Goal: Task Accomplishment & Management: Complete application form

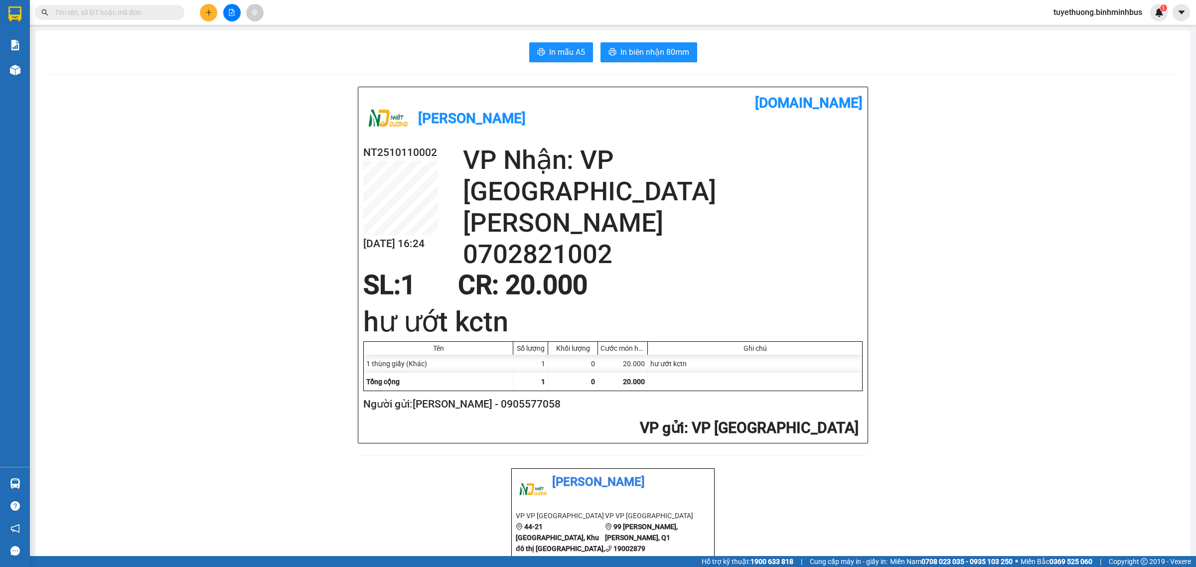
click at [1117, 2] on div "Kết quả tìm kiếm ( 0 ) Bộ lọc No Data tuyethuong.binhminhbus 1" at bounding box center [598, 12] width 1196 height 25
click at [1115, 9] on span "tuyethuong.binhminhbus" at bounding box center [1097, 12] width 105 height 12
click at [1087, 26] on span "Đăng xuất" at bounding box center [1101, 30] width 86 height 11
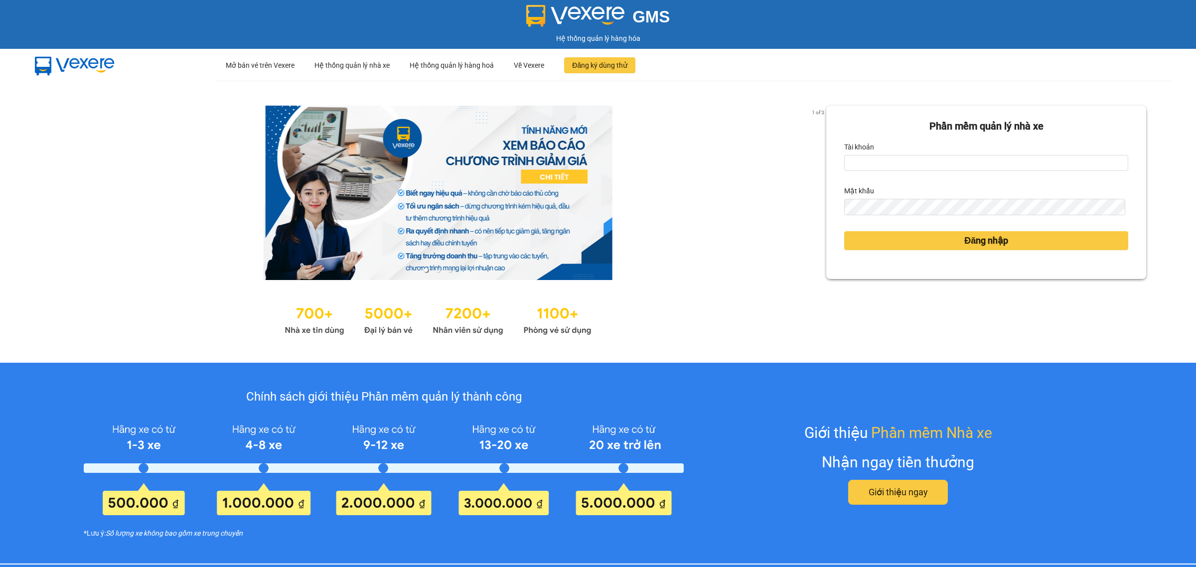
click at [869, 154] on div "Tài khoản" at bounding box center [986, 147] width 284 height 16
click at [873, 165] on input "Tài khoản" at bounding box center [986, 163] width 284 height 16
type input "ngocvan.binhminhbus"
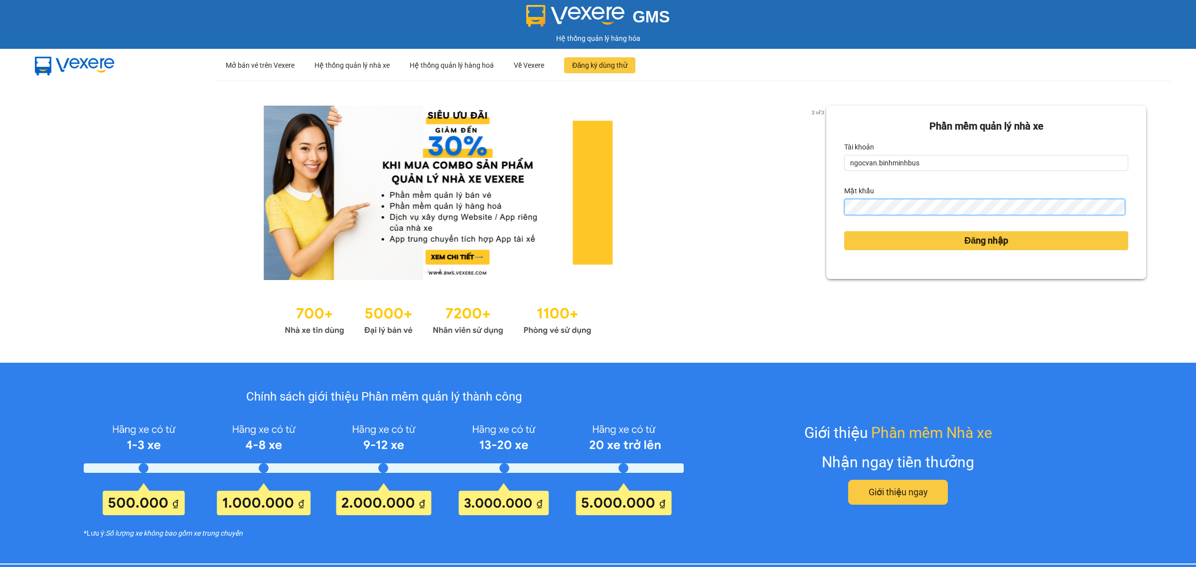
click at [844, 231] on button "Đăng nhập" at bounding box center [986, 240] width 284 height 19
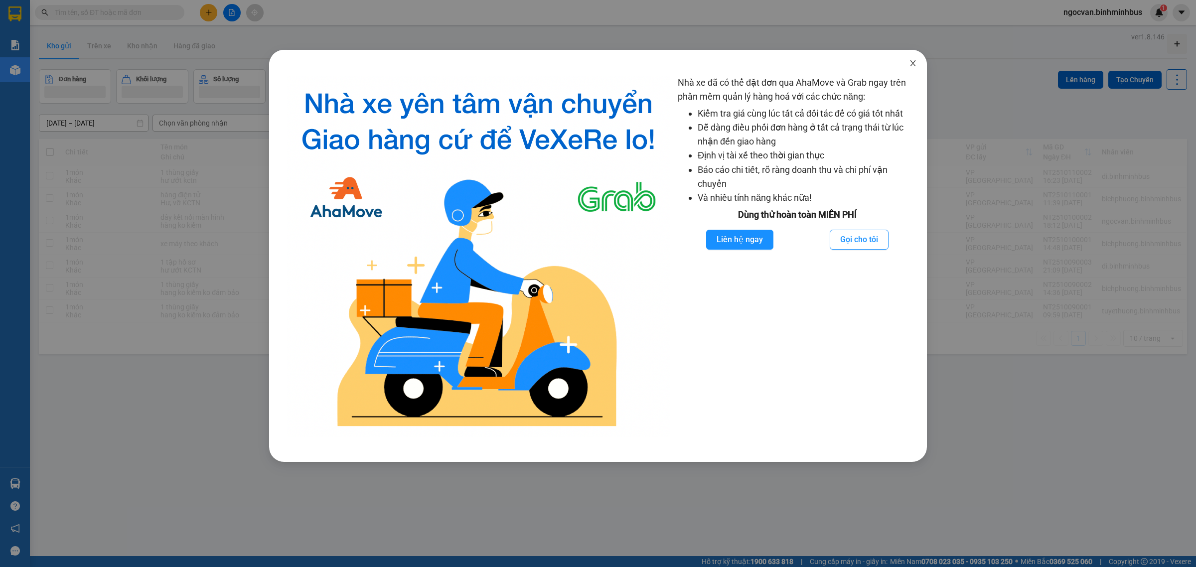
click at [912, 62] on icon "close" at bounding box center [912, 63] width 5 height 6
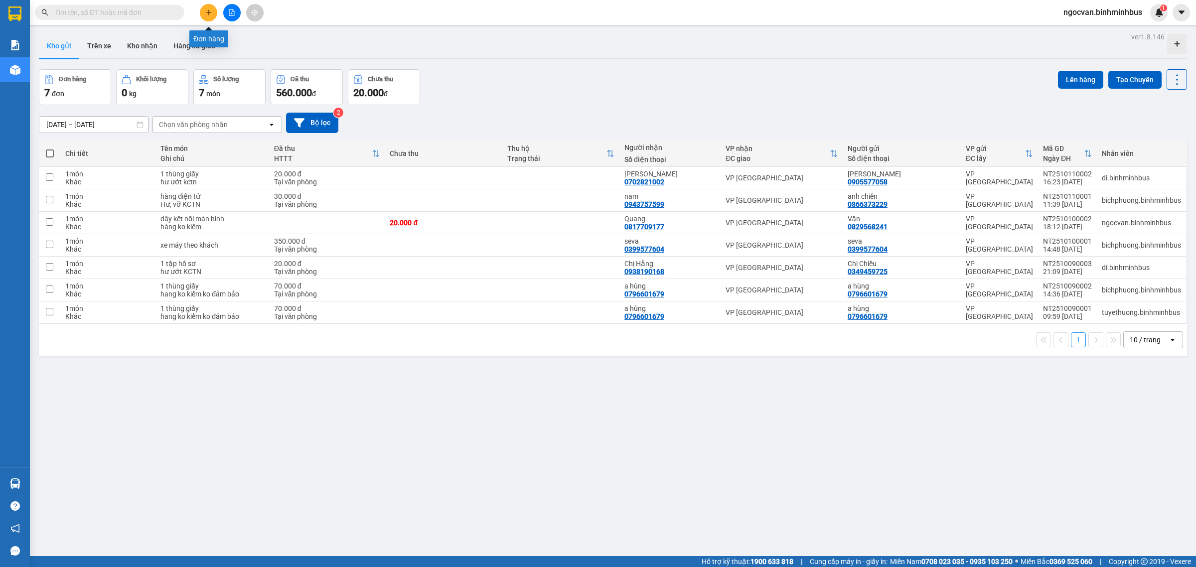
click at [203, 11] on button at bounding box center [208, 12] width 17 height 17
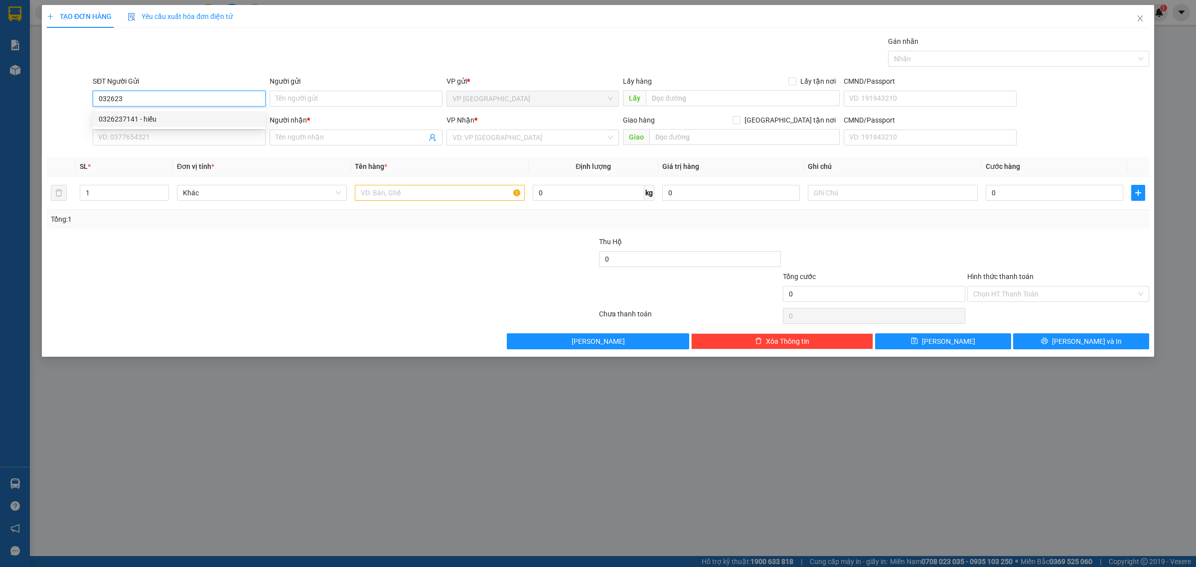
click at [159, 123] on div "0326237141 - hiếu" at bounding box center [179, 119] width 161 height 11
type input "0326237141"
type input "hiếu"
type input "0906330455"
type input "Hiếu Nguyễn"
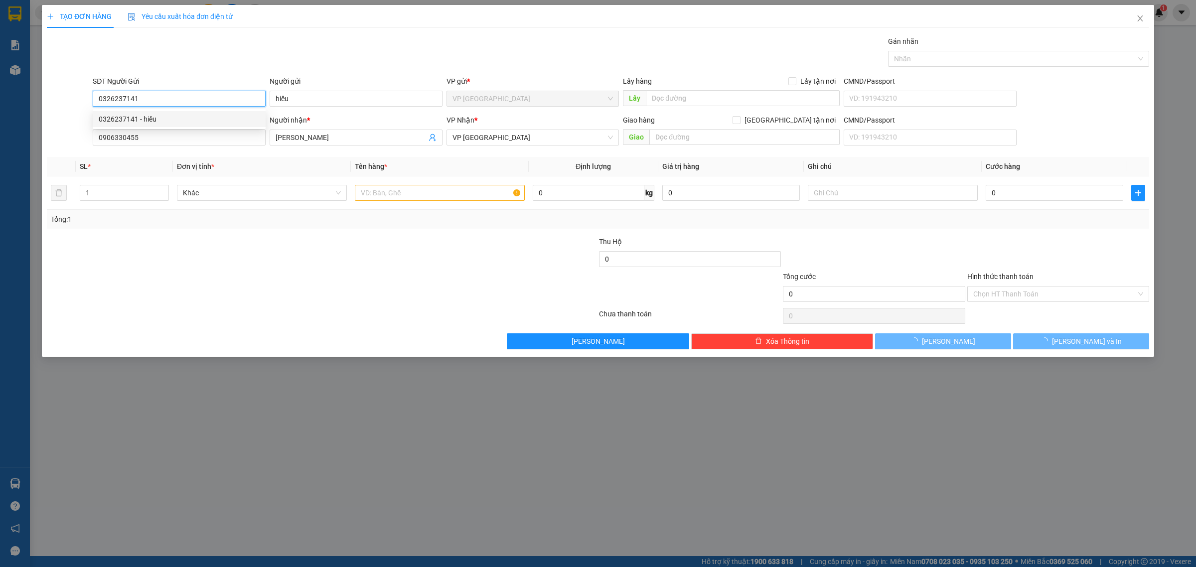
type input "20.000"
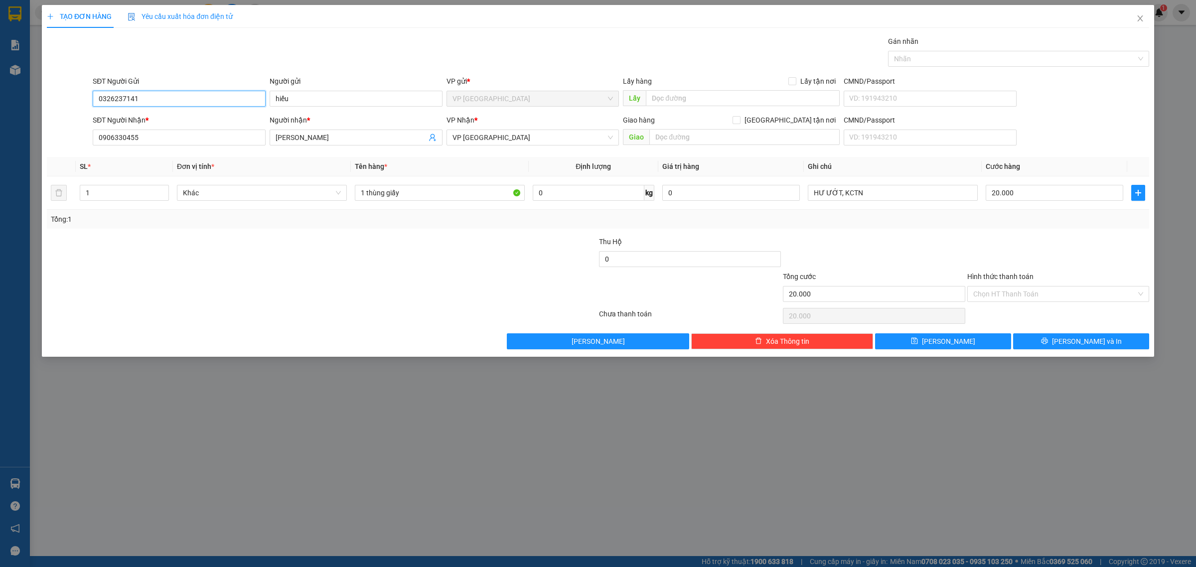
type input "0326237141"
click at [123, 155] on div "Transit Pickup Surcharge Ids Transit Deliver Surcharge Ids Transit Deliver Surc…" at bounding box center [598, 192] width 1102 height 313
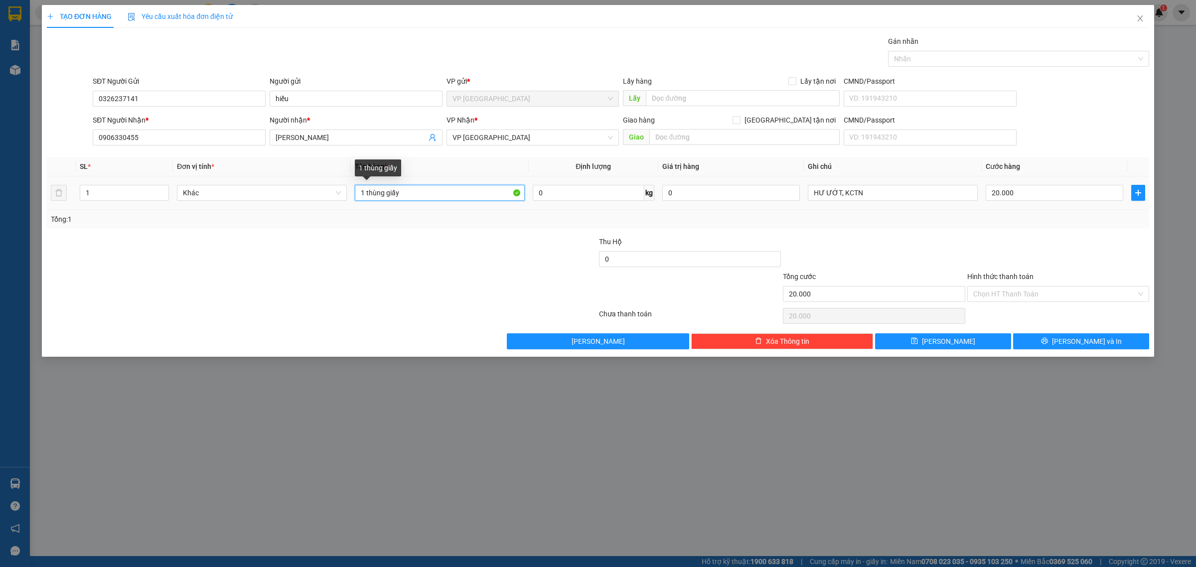
click at [384, 194] on input "1 thùng giấy" at bounding box center [440, 193] width 170 height 16
click at [401, 188] on input "1 hộp giấy" at bounding box center [440, 193] width 170 height 16
type input "1 hộp giấy mẫu răng"
click at [1037, 295] on input "Hình thức thanh toán" at bounding box center [1054, 294] width 163 height 15
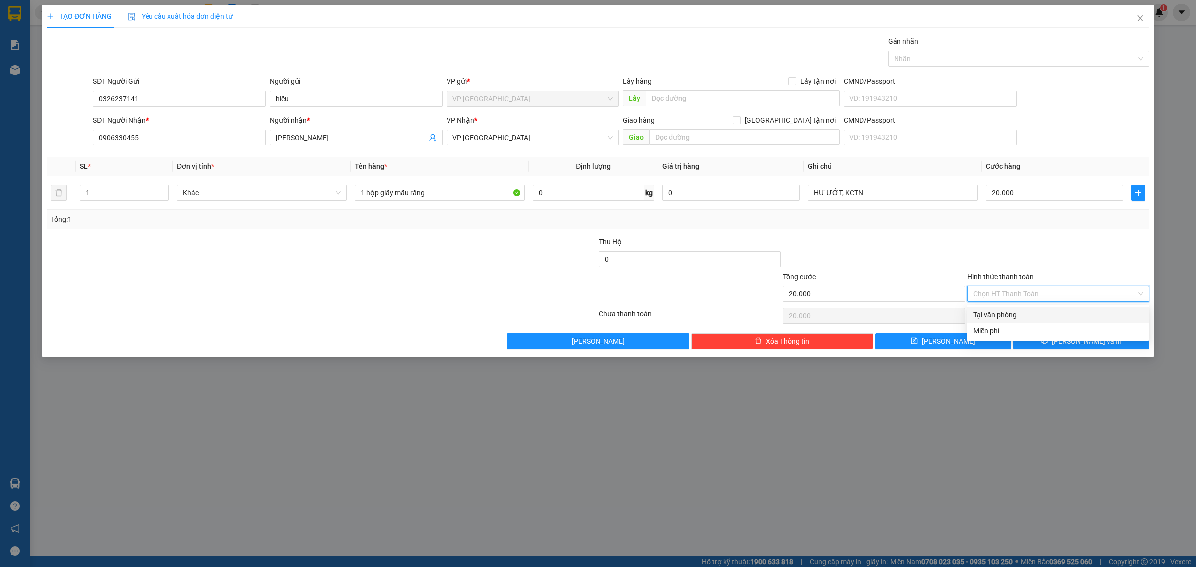
click at [1027, 312] on div "Tại văn phòng" at bounding box center [1058, 314] width 170 height 11
type input "0"
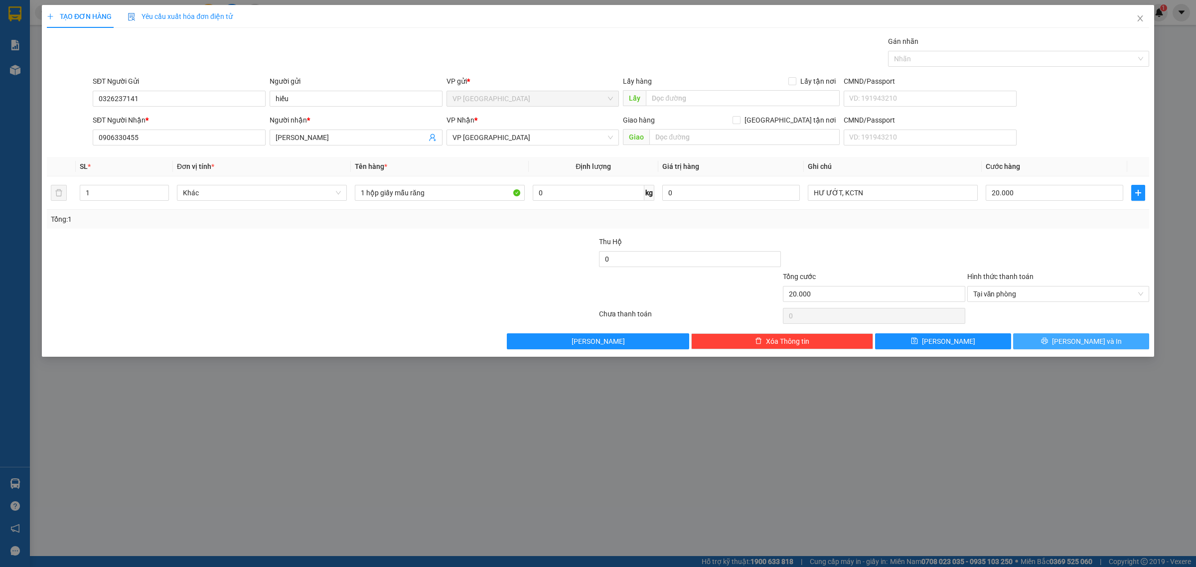
click at [1060, 340] on button "Lưu và In" at bounding box center [1081, 341] width 136 height 16
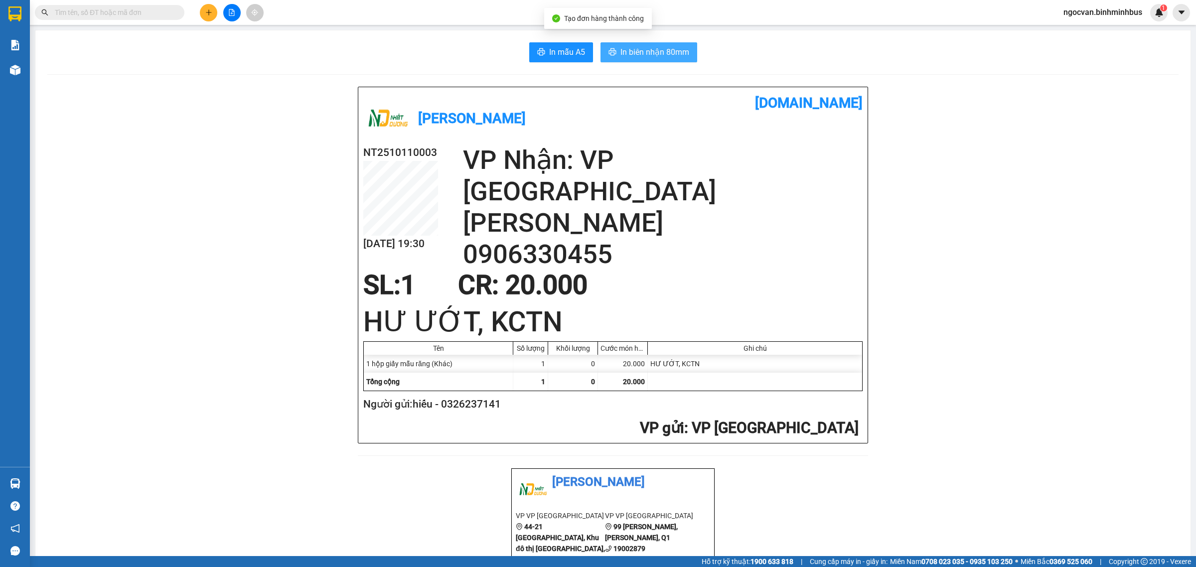
click at [675, 54] on span "In biên nhận 80mm" at bounding box center [654, 52] width 69 height 12
click at [559, 53] on span "In mẫu A5" at bounding box center [567, 52] width 36 height 12
